Goal: Find specific page/section: Find specific page/section

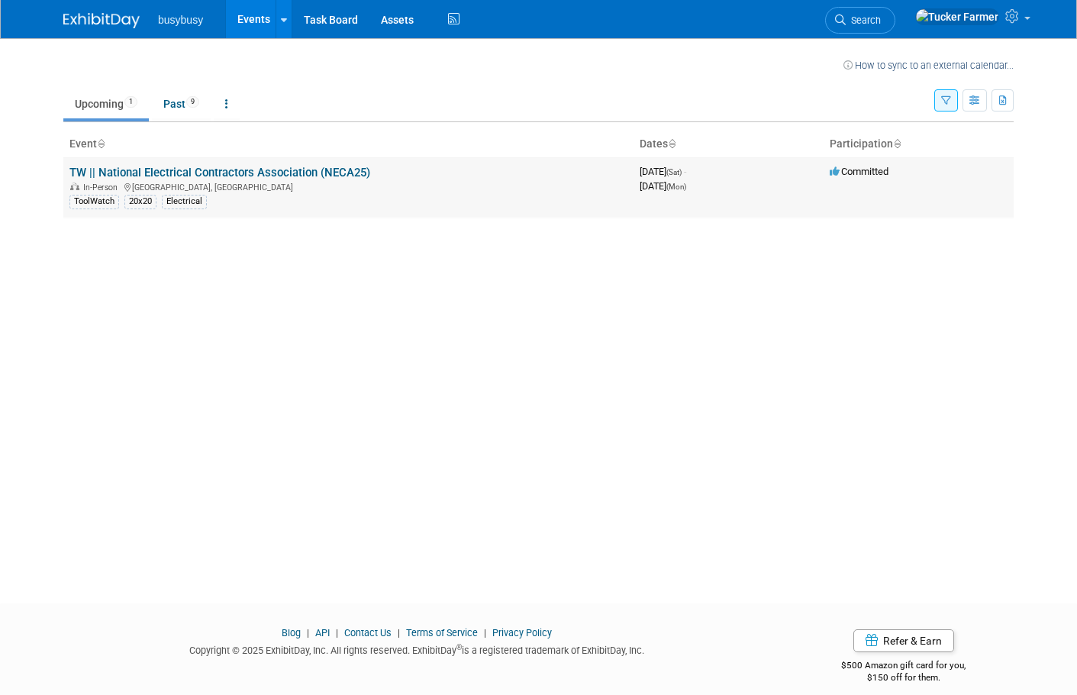
click at [265, 173] on link "TW || National Electrical Contractors Association (NECA25)" at bounding box center [219, 173] width 301 height 14
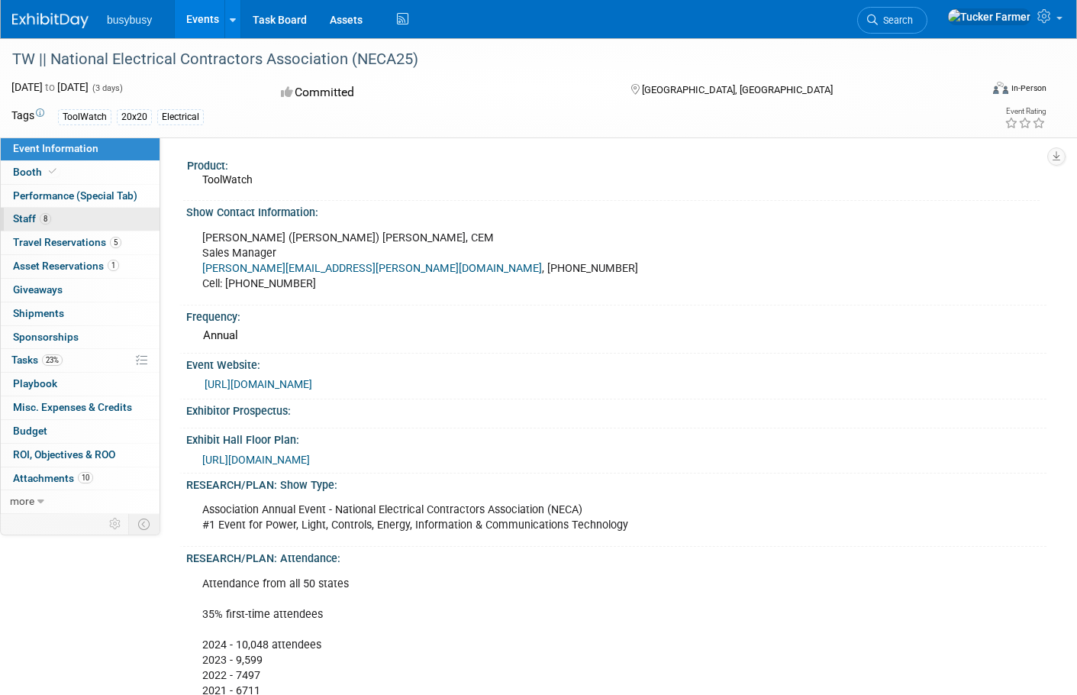
click at [60, 227] on link "8 Staff 8" at bounding box center [80, 219] width 159 height 23
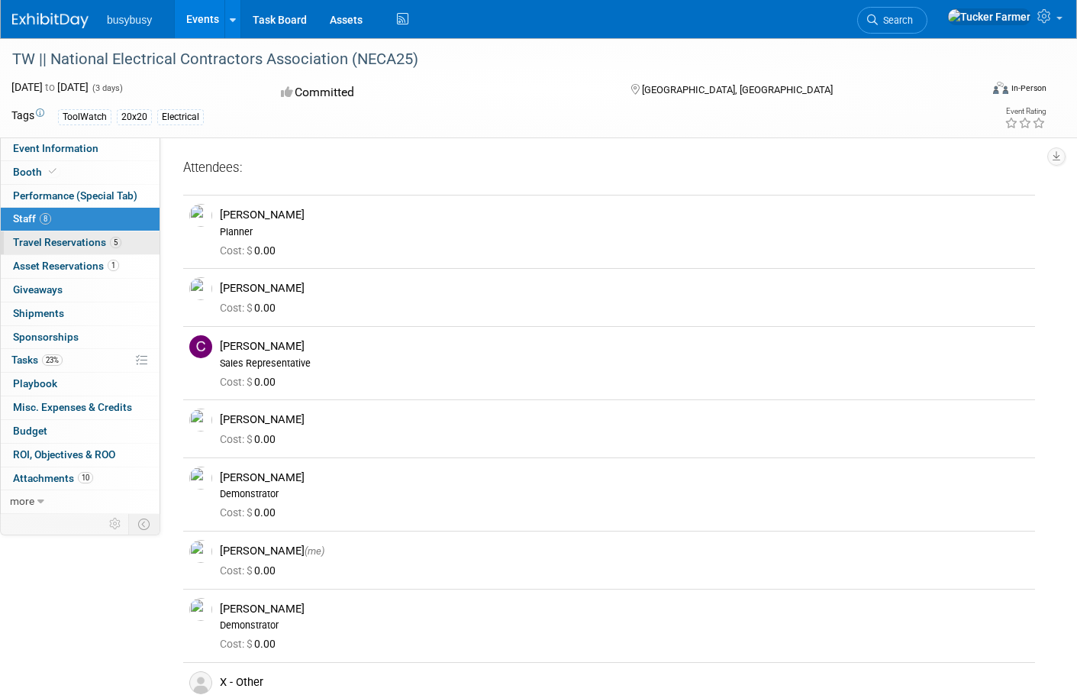
click at [79, 243] on span "Travel Reservations 5" at bounding box center [67, 242] width 108 height 12
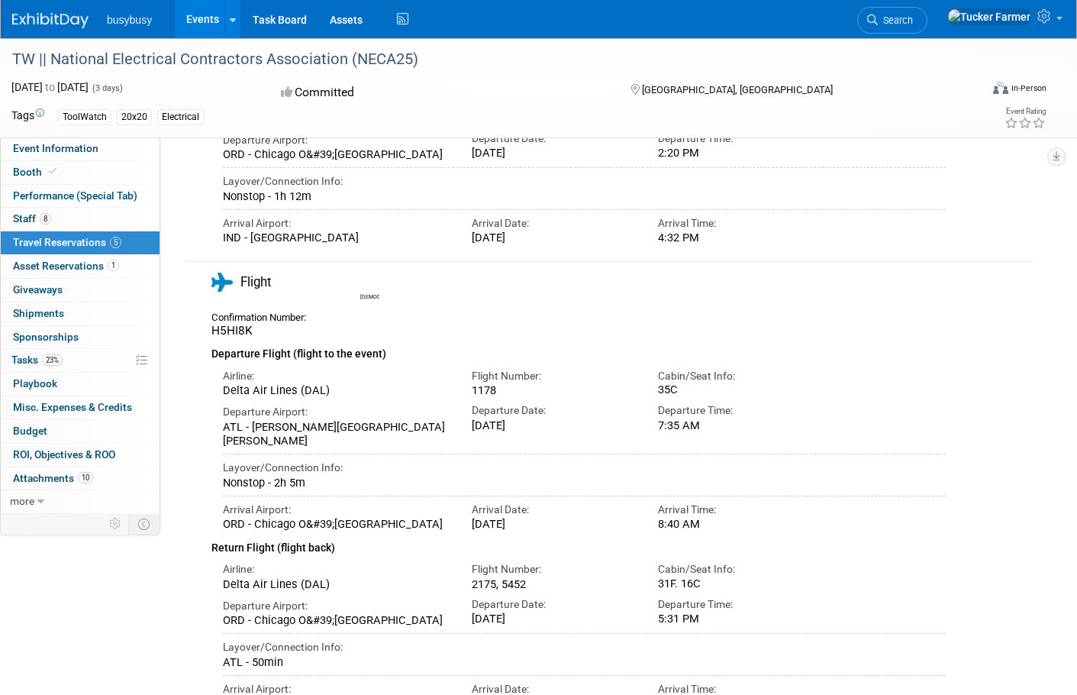
scroll to position [458, 0]
